Goal: Task Accomplishment & Management: Manage account settings

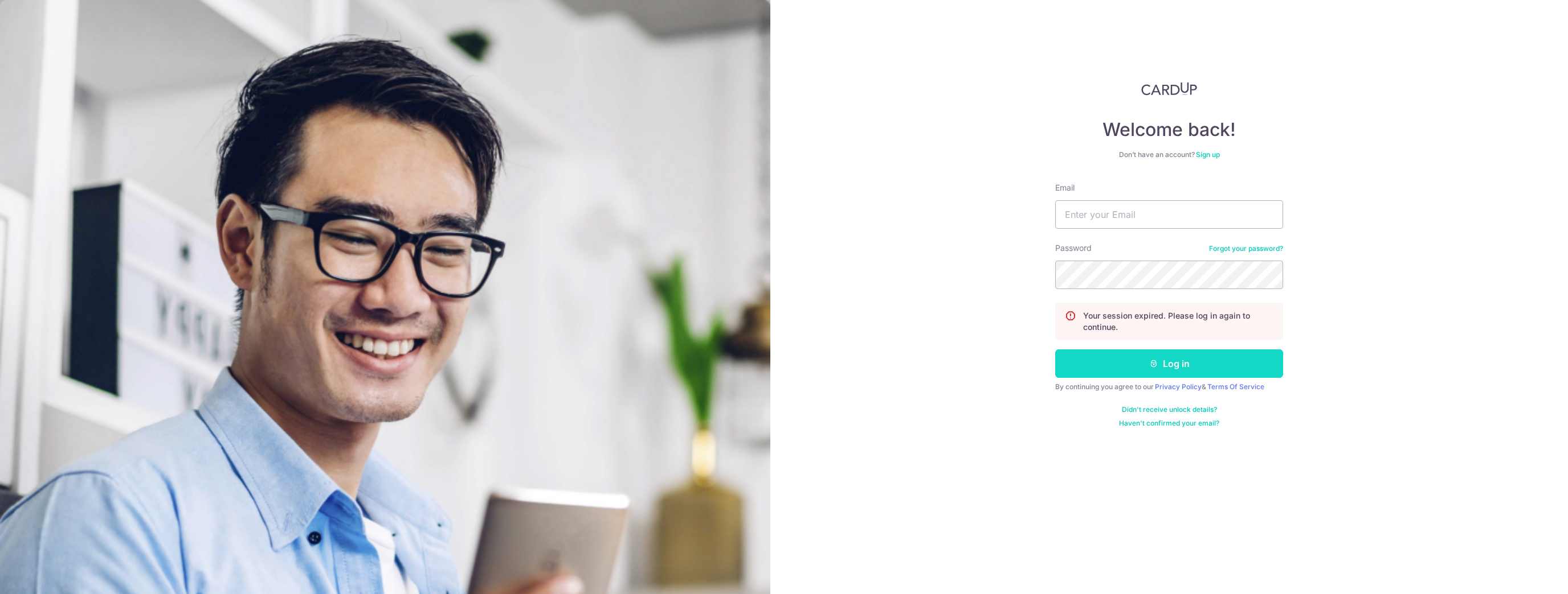
type input "[EMAIL_ADDRESS][DOMAIN_NAME]"
click at [1192, 353] on button "Log in" at bounding box center [1169, 364] width 228 height 28
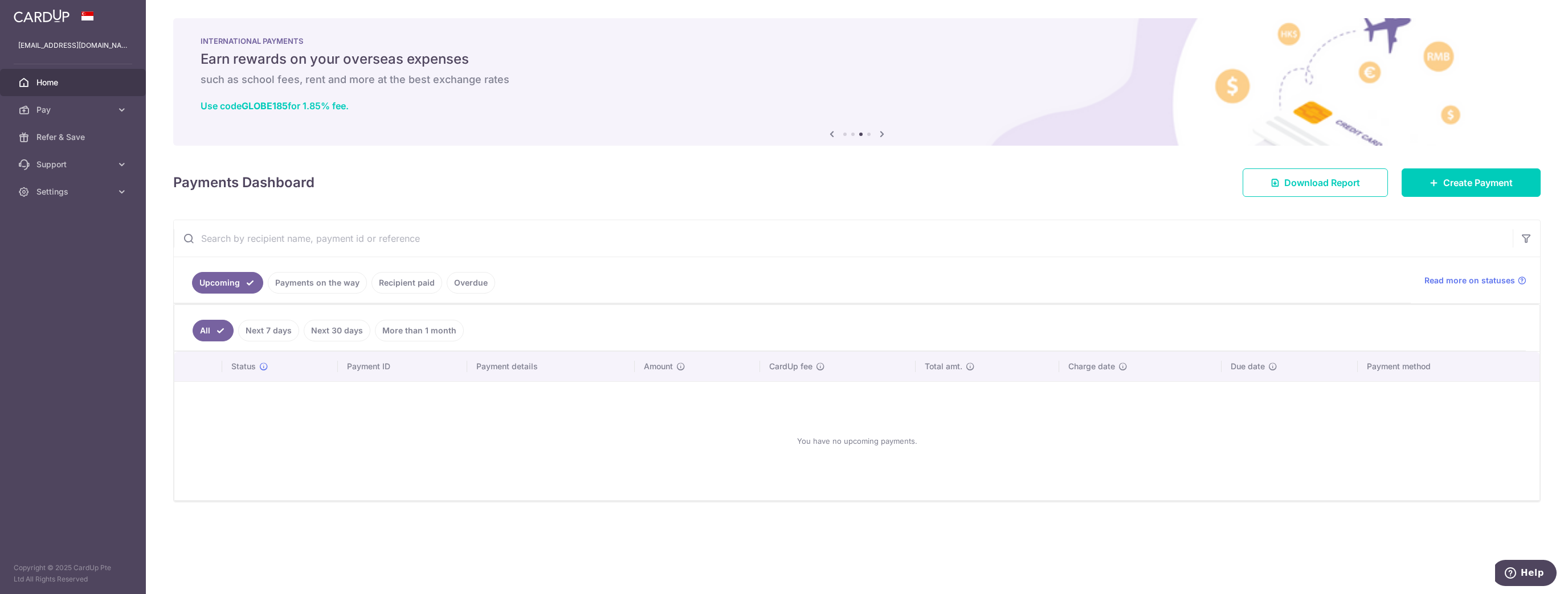
click at [425, 285] on link "Recipient paid" at bounding box center [407, 283] width 71 height 22
